Goal: Navigation & Orientation: Understand site structure

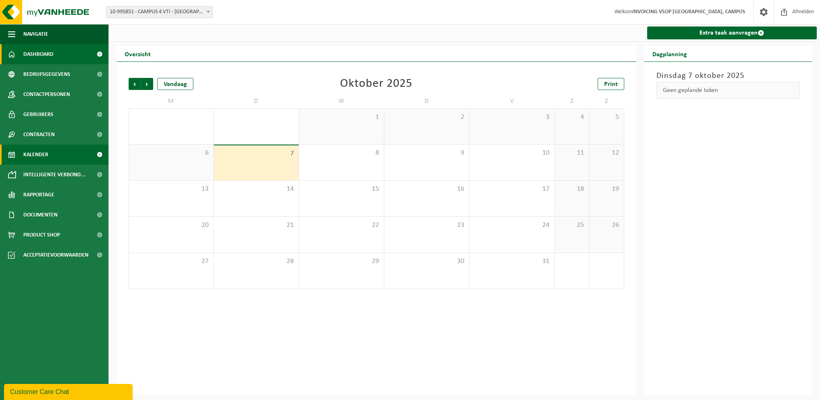
click at [31, 57] on span "Dashboard" at bounding box center [38, 54] width 30 height 20
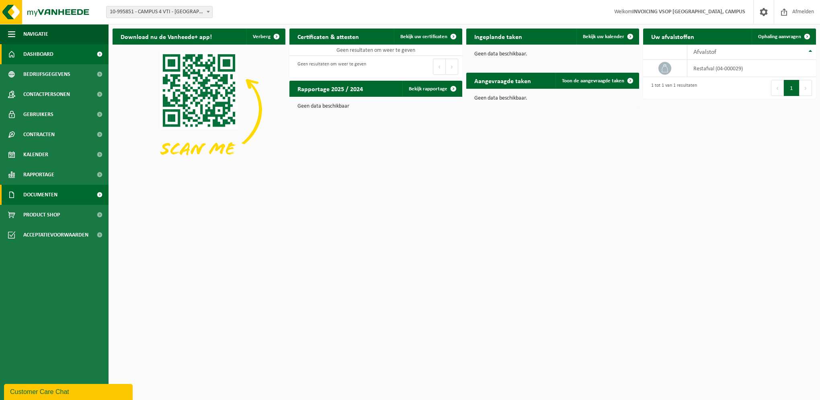
click at [51, 198] on span "Documenten" at bounding box center [40, 195] width 34 height 20
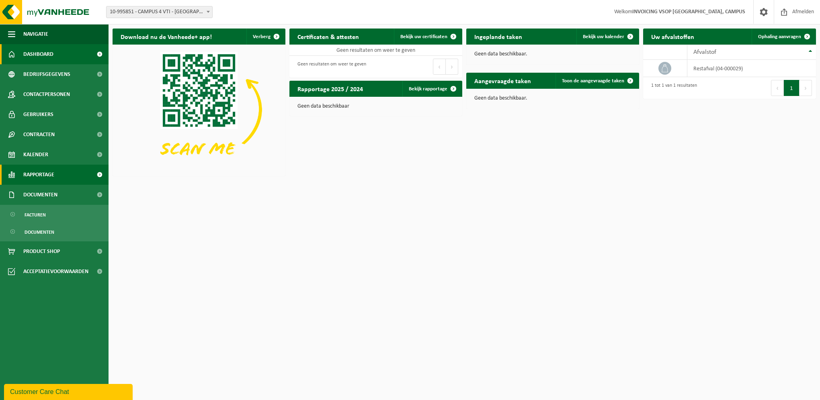
click at [47, 175] on span "Rapportage" at bounding box center [38, 175] width 31 height 20
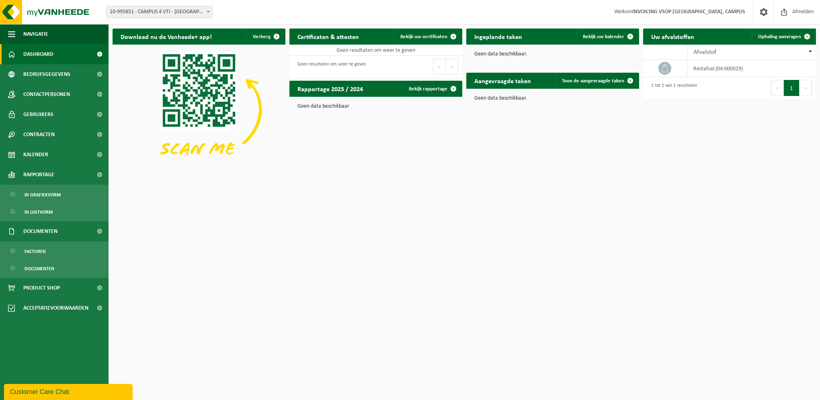
click at [66, 54] on link "Dashboard" at bounding box center [54, 54] width 109 height 20
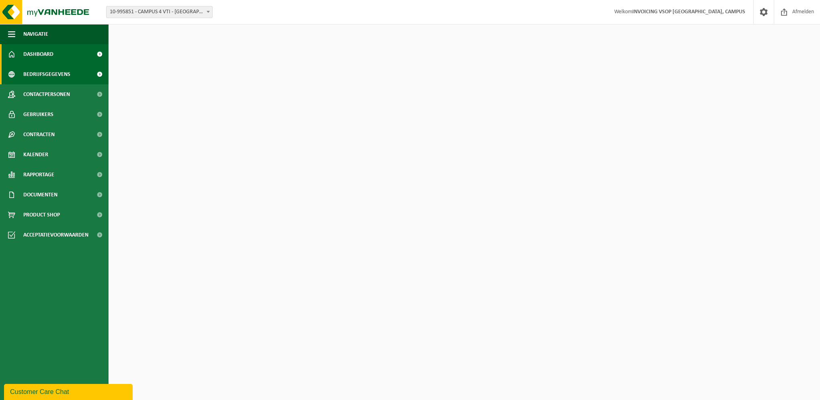
click at [63, 72] on span "Bedrijfsgegevens" at bounding box center [46, 74] width 47 height 20
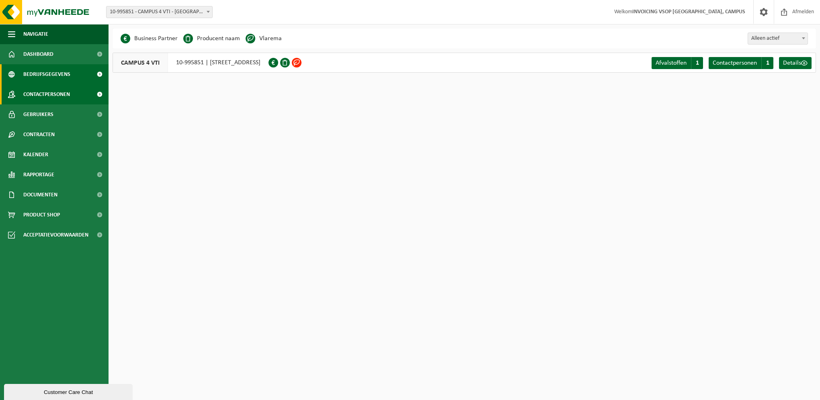
click at [51, 96] on span "Contactpersonen" at bounding box center [46, 94] width 47 height 20
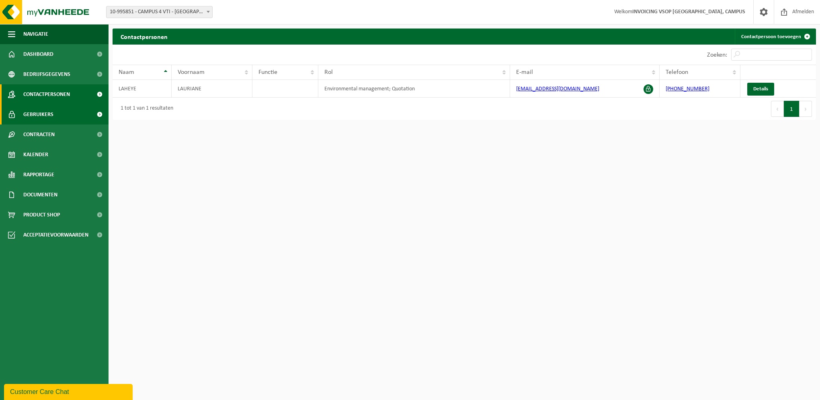
click at [46, 117] on span "Gebruikers" at bounding box center [38, 114] width 30 height 20
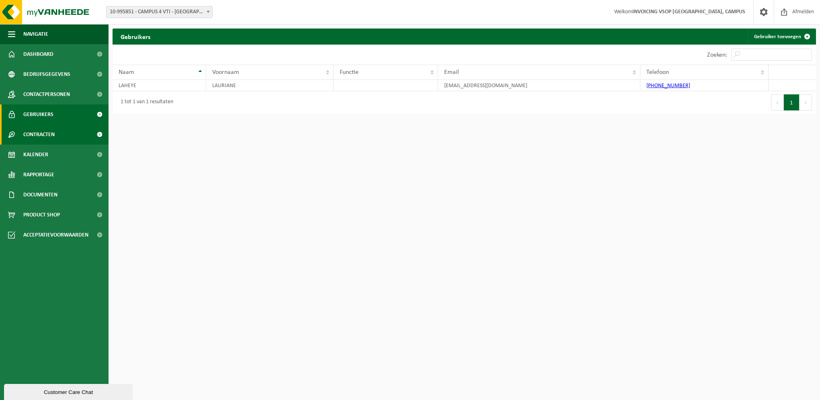
click at [58, 130] on link "Contracten" at bounding box center [54, 135] width 109 height 20
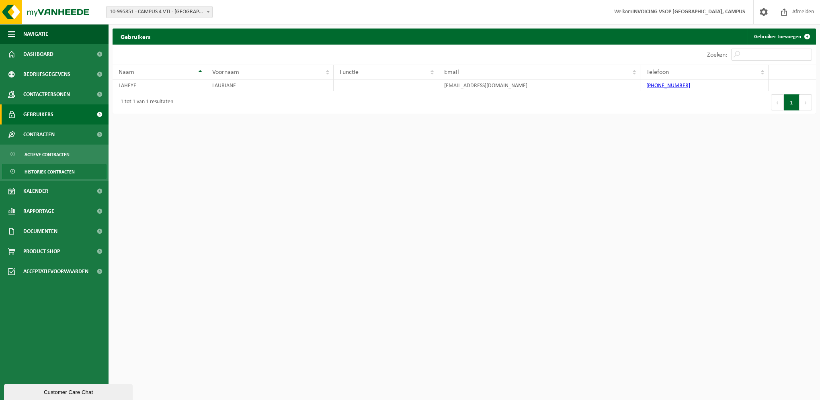
click at [59, 170] on span "Historiek contracten" at bounding box center [50, 171] width 50 height 15
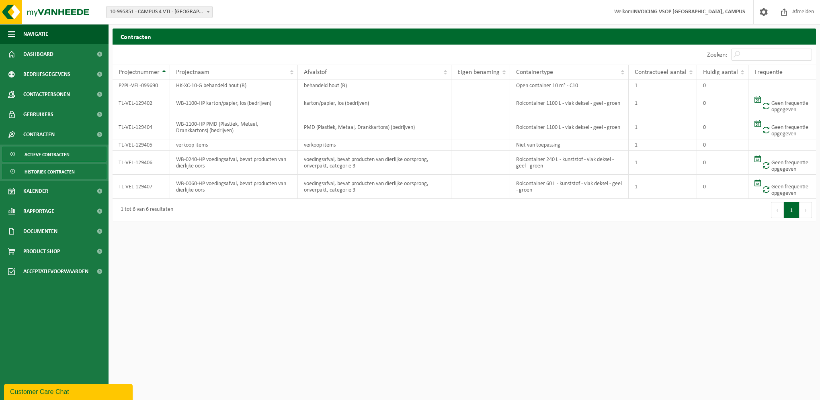
click at [41, 156] on span "Actieve contracten" at bounding box center [47, 154] width 45 height 15
